Goal: Information Seeking & Learning: Learn about a topic

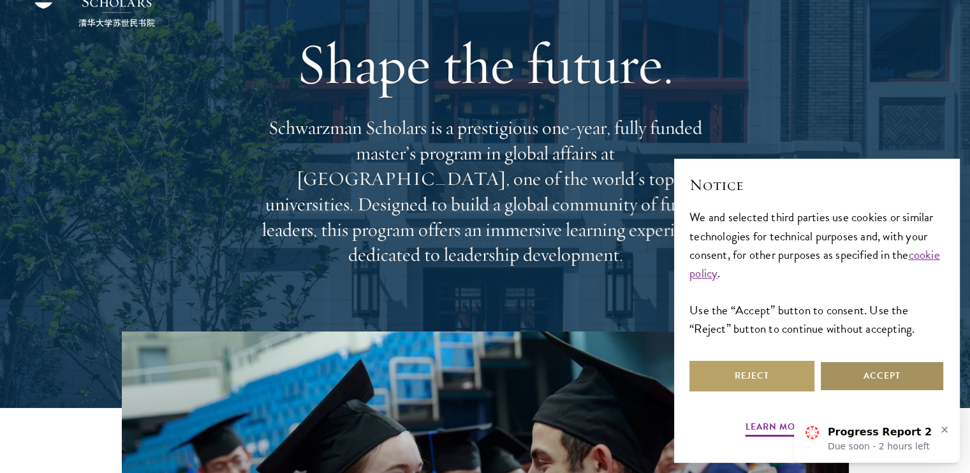
click at [868, 376] on button "Accept" at bounding box center [881, 376] width 125 height 31
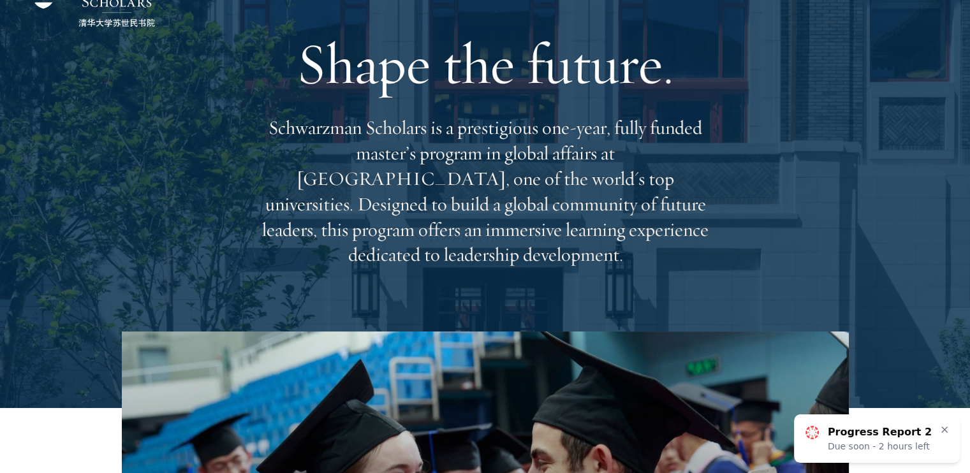
click at [941, 430] on icon at bounding box center [944, 430] width 10 height 10
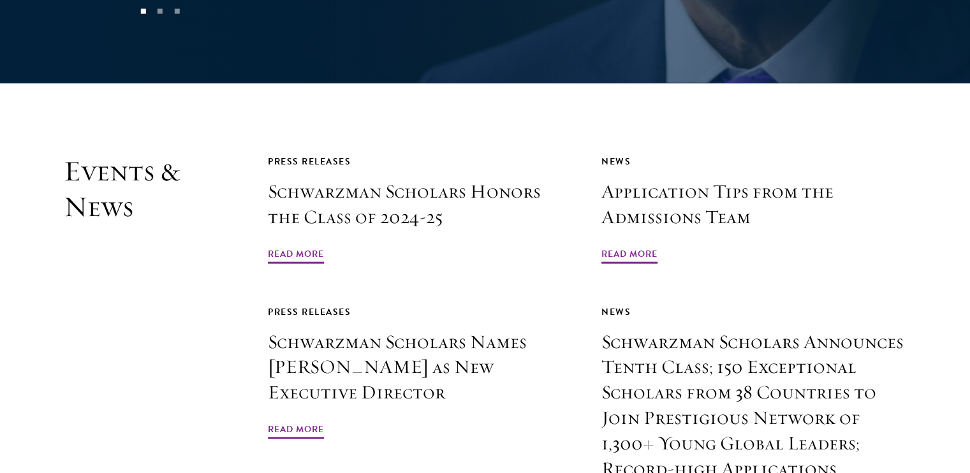
scroll to position [2911, 0]
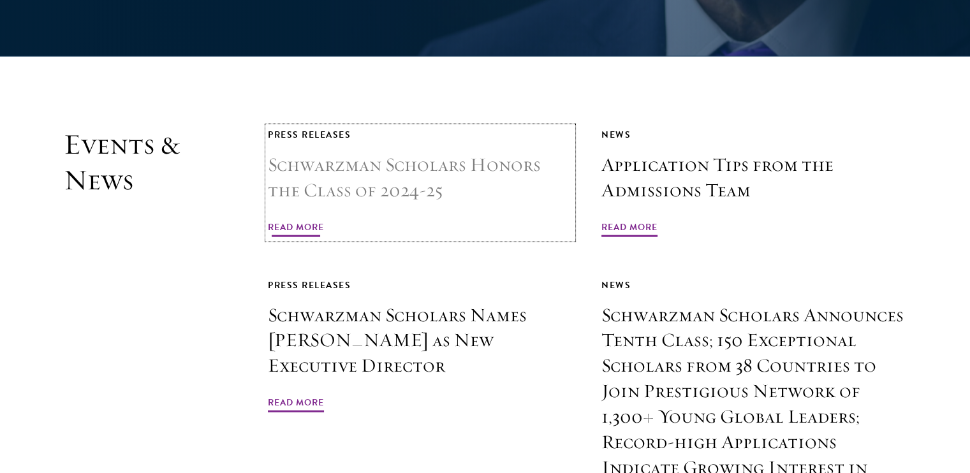
click at [286, 219] on span "Read More" at bounding box center [296, 229] width 56 height 20
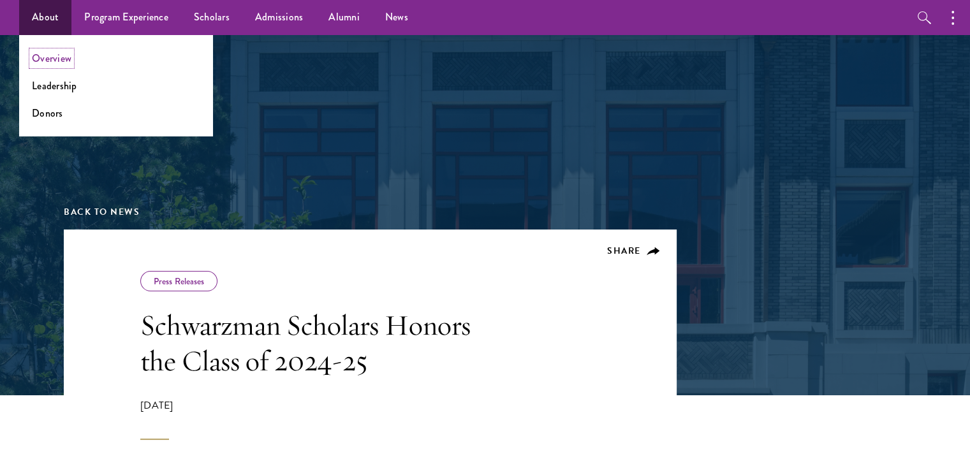
click at [53, 60] on link "Overview" at bounding box center [52, 58] width 40 height 15
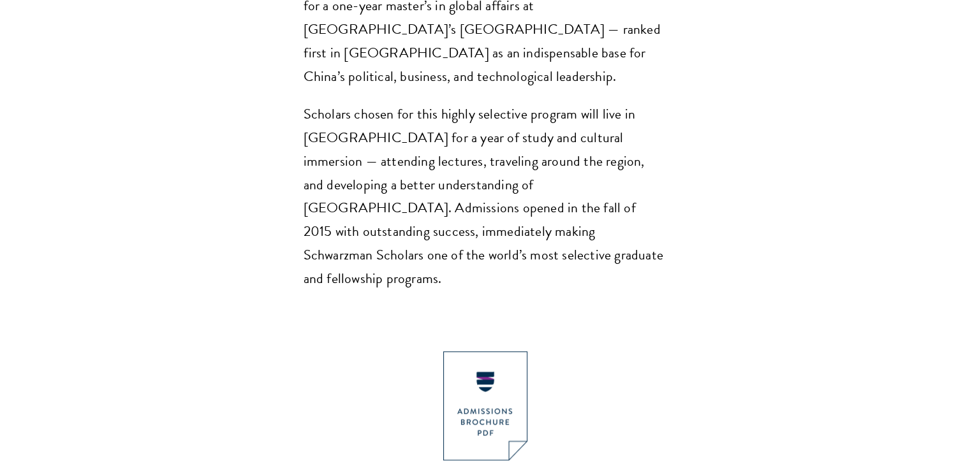
scroll to position [1174, 0]
